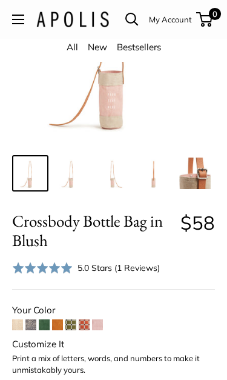
scroll to position [131, 0]
click at [56, 329] on span at bounding box center [57, 325] width 11 height 11
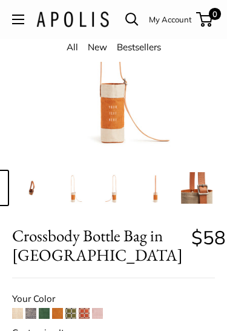
scroll to position [0, 39]
click at [156, 197] on img at bounding box center [156, 189] width 32 height 32
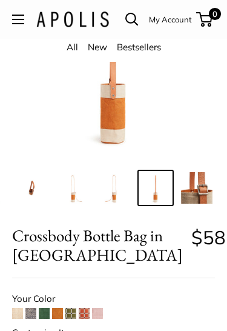
click at [118, 192] on img at bounding box center [115, 188] width 32 height 32
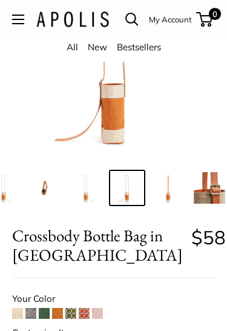
click at [86, 195] on img at bounding box center [86, 188] width 32 height 32
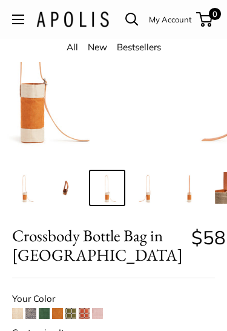
scroll to position [0, 0]
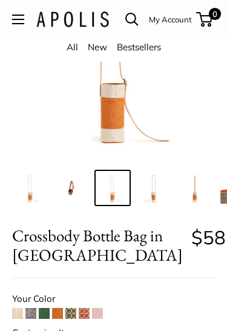
click at [74, 189] on img at bounding box center [72, 188] width 32 height 32
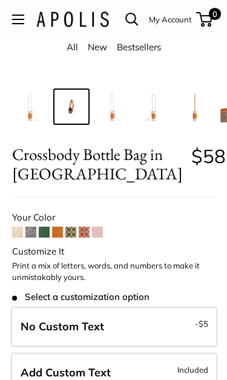
scroll to position [210, 0]
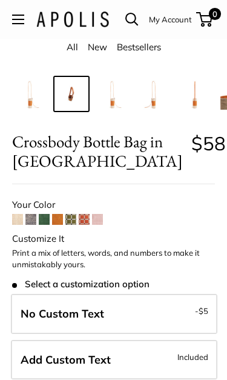
click at [98, 221] on span at bounding box center [97, 219] width 11 height 11
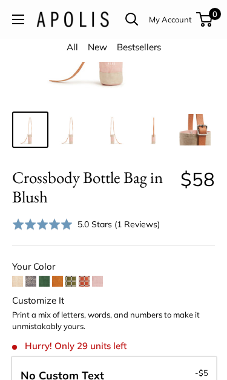
scroll to position [175, 0]
click at [81, 282] on span at bounding box center [84, 281] width 11 height 11
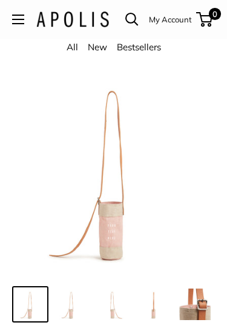
scroll to position [183, 0]
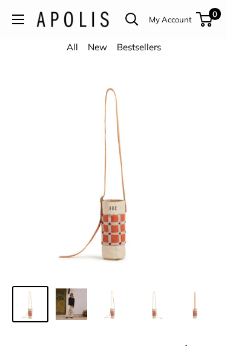
click at [114, 309] on img at bounding box center [113, 305] width 32 height 32
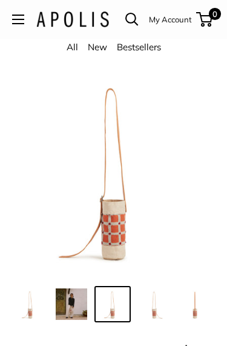
click at [158, 305] on img at bounding box center [154, 305] width 32 height 32
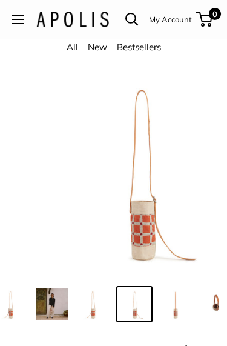
scroll to position [0, 27]
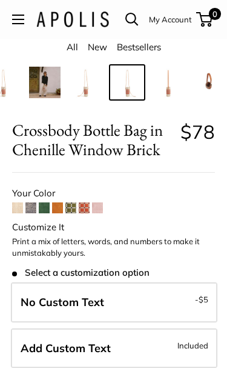
click at [15, 212] on span at bounding box center [17, 208] width 11 height 11
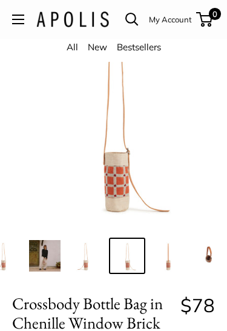
scroll to position [0, 0]
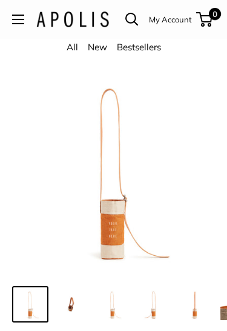
scroll to position [186, 0]
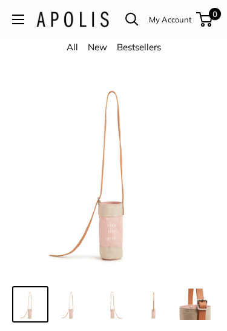
scroll to position [144, 0]
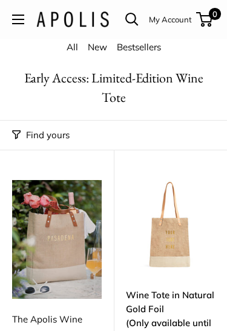
click at [22, 19] on button "Open menu" at bounding box center [18, 20] width 12 height 10
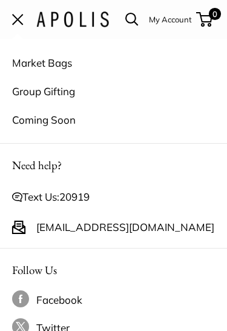
click at [39, 63] on link "Market Bags" at bounding box center [113, 63] width 203 height 29
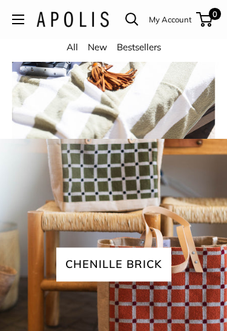
scroll to position [2150, 0]
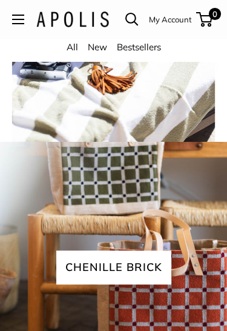
click at [70, 47] on link "All" at bounding box center [73, 47] width 12 height 12
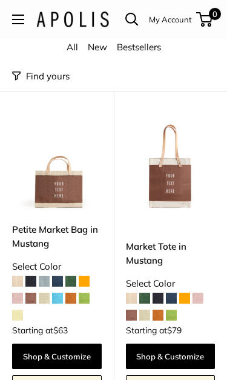
scroll to position [4531, 0]
click at [184, 287] on div "Market Tote in Mustang Select Color $79" at bounding box center [171, 286] width 90 height 92
click at [172, 310] on span at bounding box center [171, 315] width 11 height 11
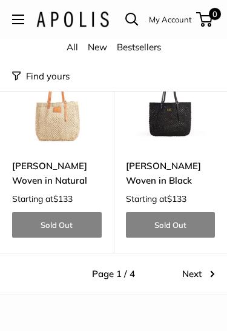
scroll to position [7314, 0]
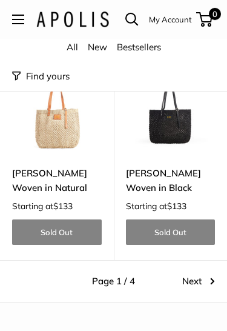
click at [197, 273] on link "Next" at bounding box center [199, 281] width 33 height 17
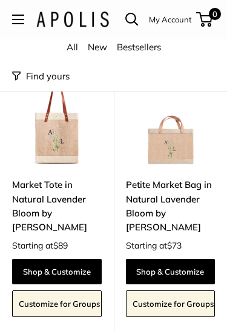
scroll to position [81, 0]
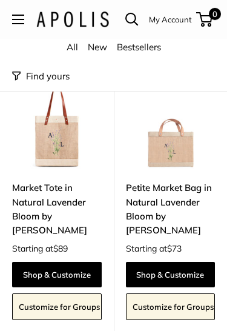
click at [64, 273] on link "Shop & Customize" at bounding box center [57, 274] width 90 height 25
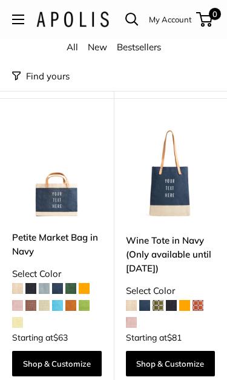
scroll to position [1753, 0]
click at [132, 317] on span at bounding box center [131, 322] width 11 height 11
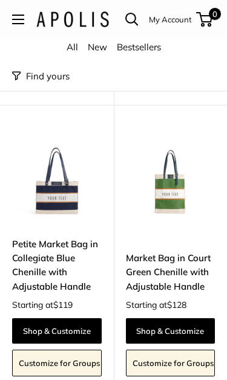
scroll to position [2094, 0]
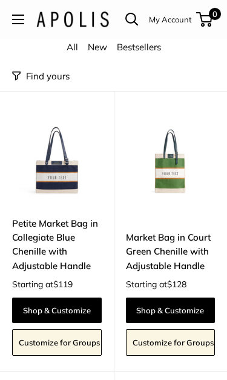
click at [196, 298] on link "Shop & Customize" at bounding box center [171, 310] width 90 height 25
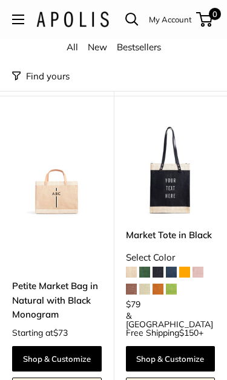
scroll to position [4464, 0]
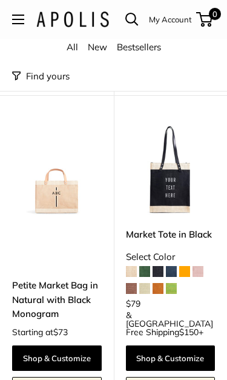
click at [200, 266] on span at bounding box center [198, 271] width 11 height 11
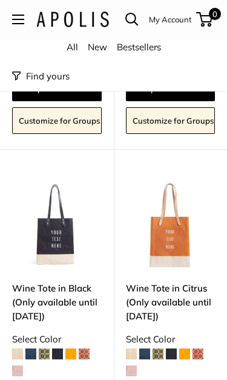
scroll to position [5617, 0]
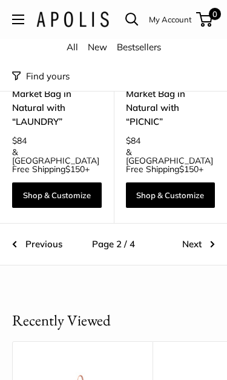
click at [200, 237] on link "Next" at bounding box center [199, 245] width 33 height 17
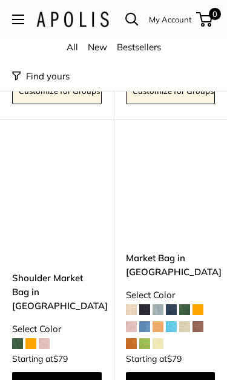
scroll to position [5832, 0]
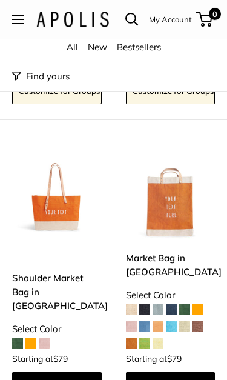
click at [45, 331] on span at bounding box center [44, 343] width 11 height 11
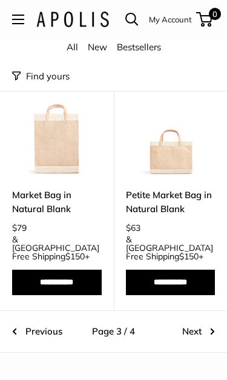
scroll to position [6836, 0]
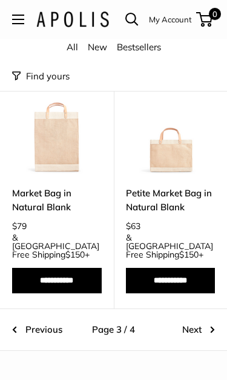
click at [201, 321] on link "Next" at bounding box center [199, 329] width 33 height 17
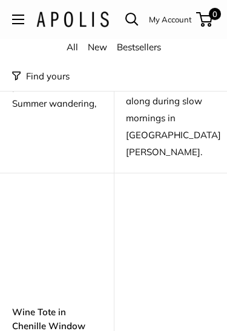
scroll to position [2449, 0]
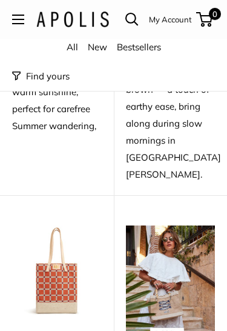
click at [192, 271] on img at bounding box center [171, 285] width 90 height 119
click at [180, 271] on img at bounding box center [171, 285] width 90 height 119
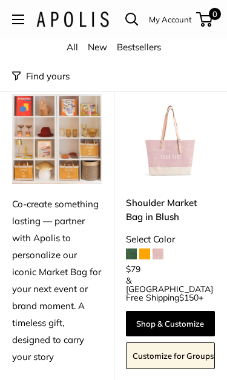
scroll to position [3259, 0]
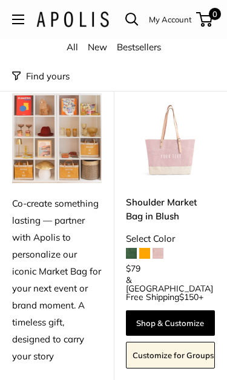
click at [129, 249] on span at bounding box center [131, 254] width 11 height 11
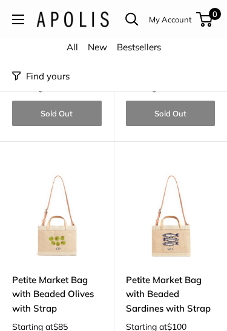
scroll to position [5502, 0]
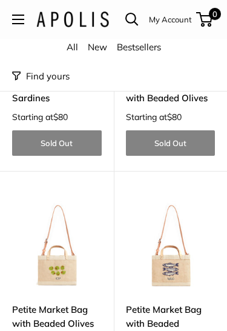
click at [79, 303] on link "Petite Market Bag with Beaded Olives with Strap" at bounding box center [57, 324] width 90 height 42
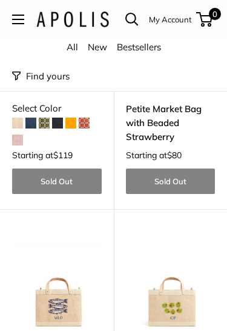
scroll to position [5208, 0]
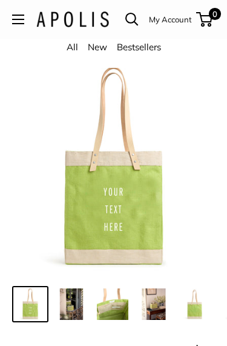
click at [113, 307] on img at bounding box center [113, 305] width 32 height 32
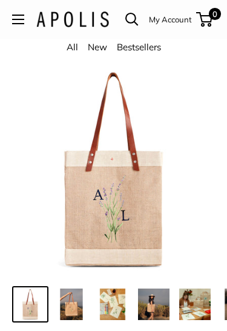
click at [124, 227] on img at bounding box center [113, 169] width 203 height 203
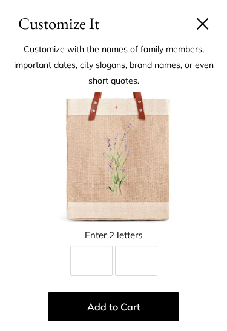
scroll to position [343, 0]
click at [95, 254] on input "Line 1" at bounding box center [91, 261] width 42 height 30
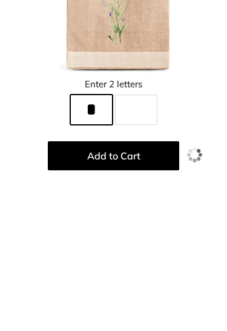
type input "*"
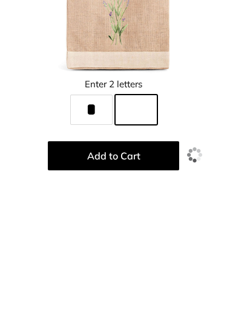
click at [140, 246] on input "Line 2" at bounding box center [136, 261] width 42 height 30
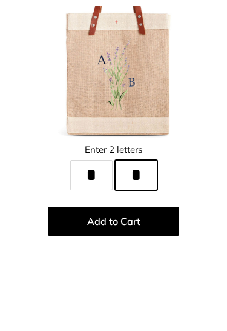
type input "*"
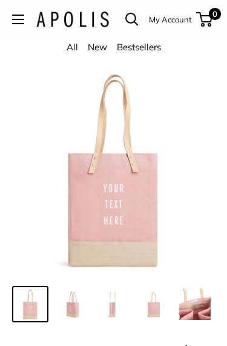
click at [73, 304] on img at bounding box center [72, 305] width 32 height 32
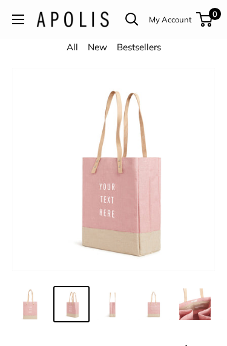
click at [115, 312] on img at bounding box center [113, 305] width 32 height 32
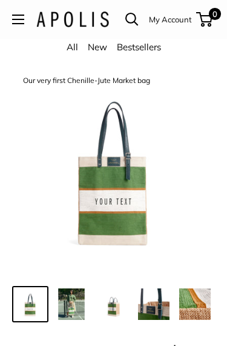
click at [72, 312] on img at bounding box center [72, 305] width 32 height 32
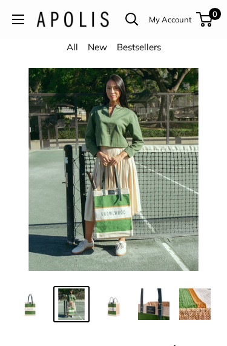
click at [113, 312] on img at bounding box center [113, 305] width 32 height 32
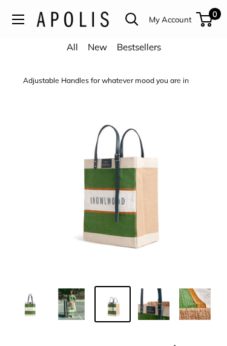
click at [153, 305] on img at bounding box center [154, 305] width 32 height 32
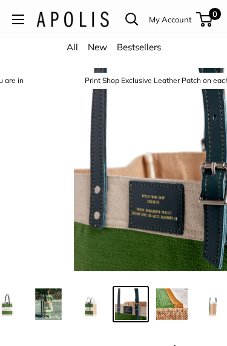
scroll to position [0, 27]
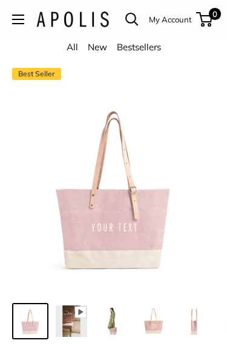
click at [113, 321] on img at bounding box center [113, 322] width 32 height 32
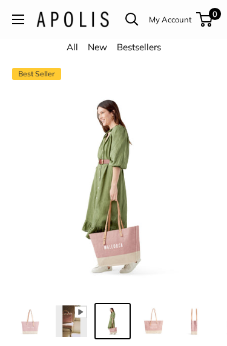
click at [154, 323] on img at bounding box center [154, 322] width 32 height 32
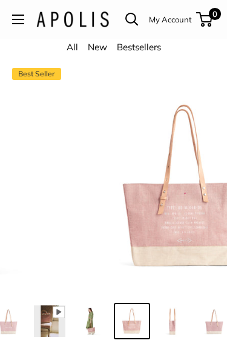
scroll to position [0, 27]
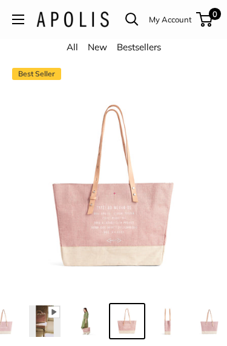
click at [170, 324] on img at bounding box center [169, 322] width 32 height 32
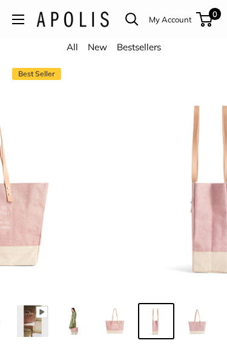
scroll to position [0, 39]
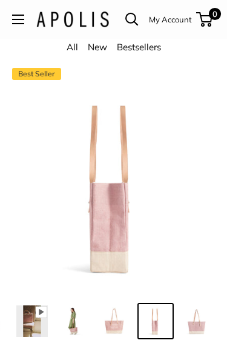
click at [199, 324] on img at bounding box center [197, 322] width 32 height 32
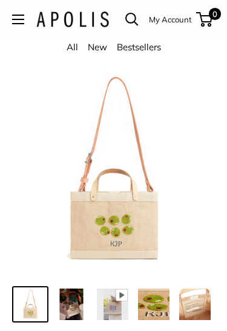
click at [129, 243] on img at bounding box center [113, 169] width 203 height 203
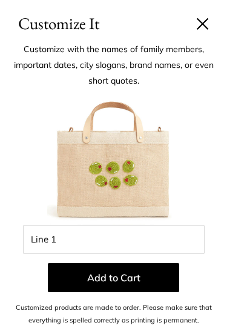
click at [133, 178] on img at bounding box center [113, 158] width 133 height 133
click at [209, 16] on header "Customize It" at bounding box center [113, 18] width 227 height 36
click at [200, 29] on button at bounding box center [203, 24] width 12 height 12
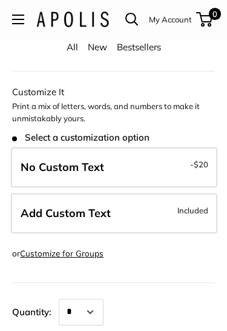
scroll to position [0, 39]
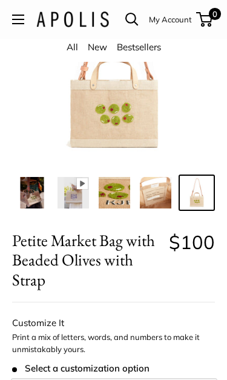
scroll to position [130, 0]
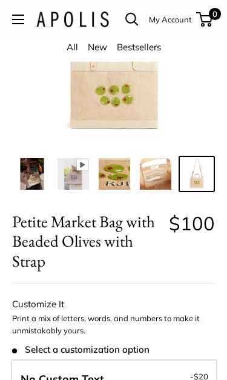
click at [118, 181] on img at bounding box center [115, 175] width 32 height 32
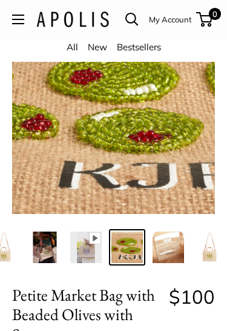
scroll to position [53, 0]
